Goal: Check status: Check status

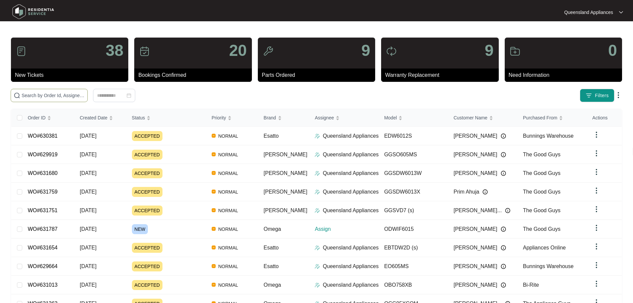
click at [88, 89] on span at bounding box center [49, 95] width 77 height 13
click at [88, 90] on span at bounding box center [49, 95] width 77 height 13
paste input "625897"
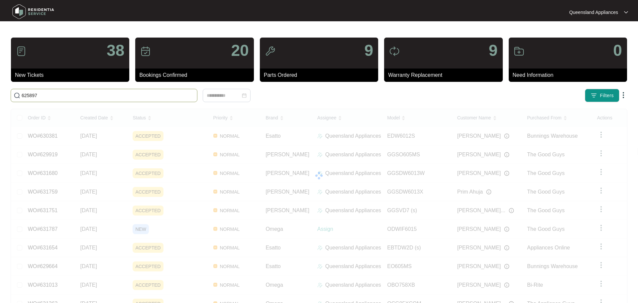
type input "625897"
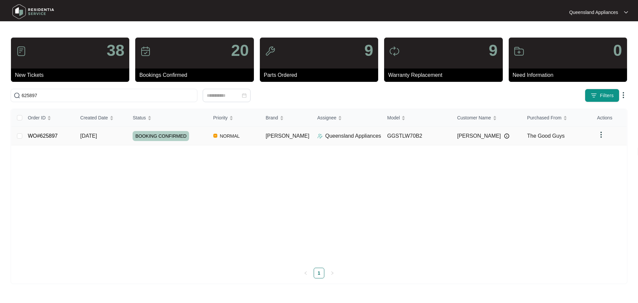
click at [201, 133] on div "Order ID Created Date Status Priority Brand Assignee Model Customer Name Purcha…" at bounding box center [318, 193] width 615 height 169
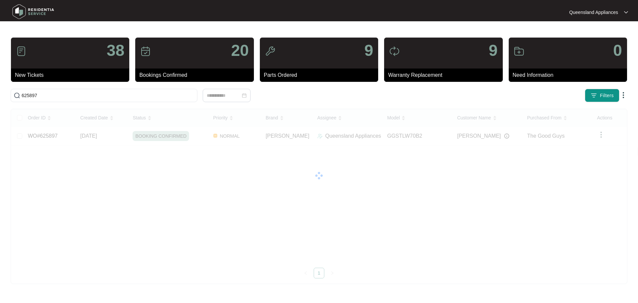
click at [444, 133] on div "Order ID Created Date Status Priority Brand Assignee Model Customer Name Purcha…" at bounding box center [318, 193] width 615 height 169
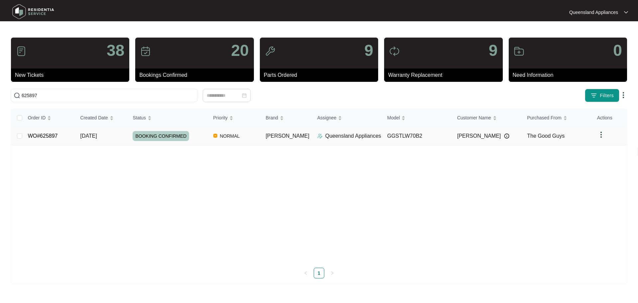
click at [407, 138] on div "Order ID Created Date Status Priority Brand Assignee Model Customer Name Purcha…" at bounding box center [318, 193] width 615 height 169
click at [426, 134] on td "GGSTLW70B2" at bounding box center [417, 136] width 70 height 19
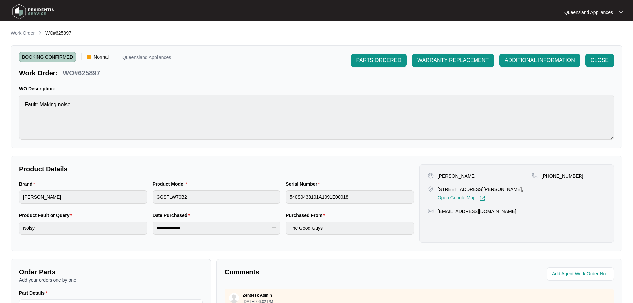
click at [601, 67] on div "PARTS ORDERED WARRANTY REPLACEMENT ADDITIONAL INFORMATION CLOSE" at bounding box center [482, 65] width 263 height 24
click at [605, 63] on span "CLOSE" at bounding box center [599, 60] width 18 height 8
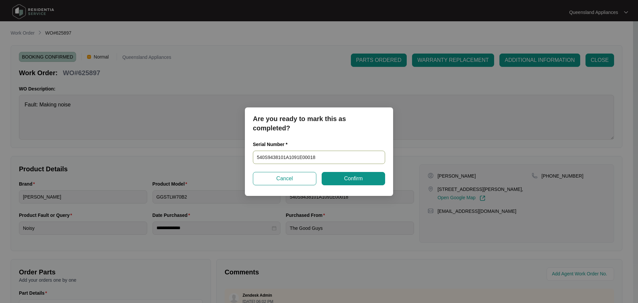
click at [281, 159] on input "540S9438101A1091E00018" at bounding box center [319, 156] width 132 height 13
click at [350, 179] on span "Confirm" at bounding box center [353, 178] width 19 height 8
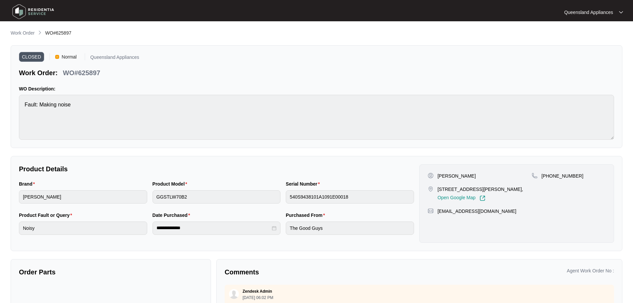
click at [96, 70] on p "WO#625897" at bounding box center [81, 72] width 37 height 9
click at [92, 73] on p "WO#625897" at bounding box center [81, 72] width 37 height 9
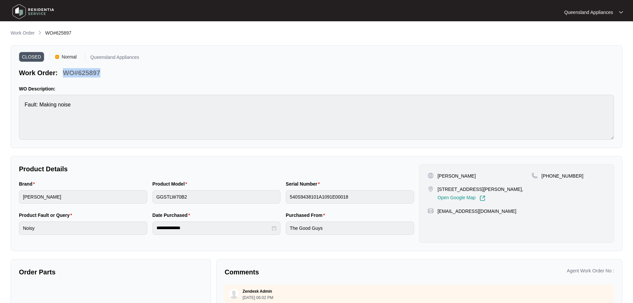
click at [92, 73] on p "WO#625897" at bounding box center [81, 72] width 37 height 9
click at [95, 73] on p "WO#625897" at bounding box center [81, 72] width 37 height 9
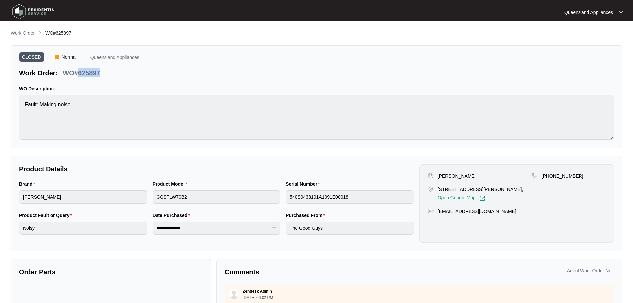
click at [182, 74] on div "CLOSED Normal [GEOGRAPHIC_DATA] Appliances Work Order: WO#625897" at bounding box center [316, 65] width 595 height 24
